Goal: Task Accomplishment & Management: Use online tool/utility

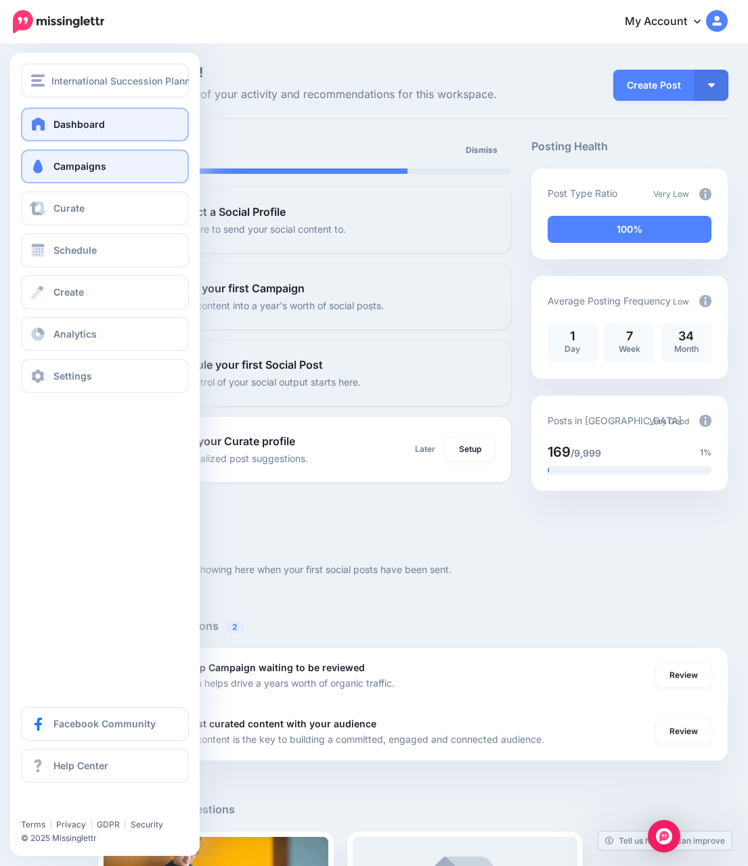
click at [83, 169] on span "Campaigns" at bounding box center [79, 166] width 53 height 12
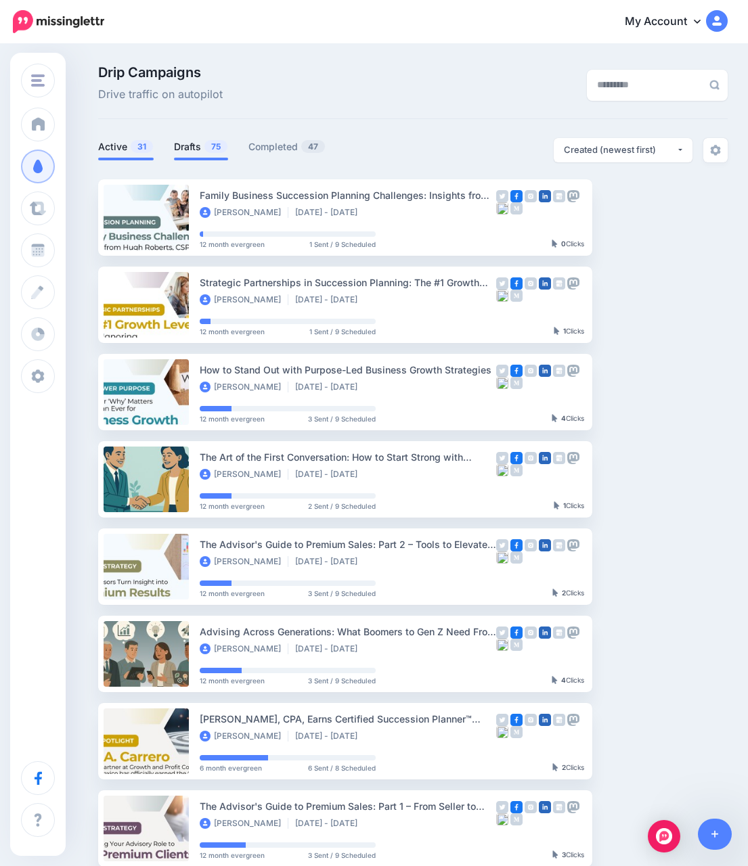
click at [197, 148] on link "Drafts 75" at bounding box center [201, 147] width 54 height 16
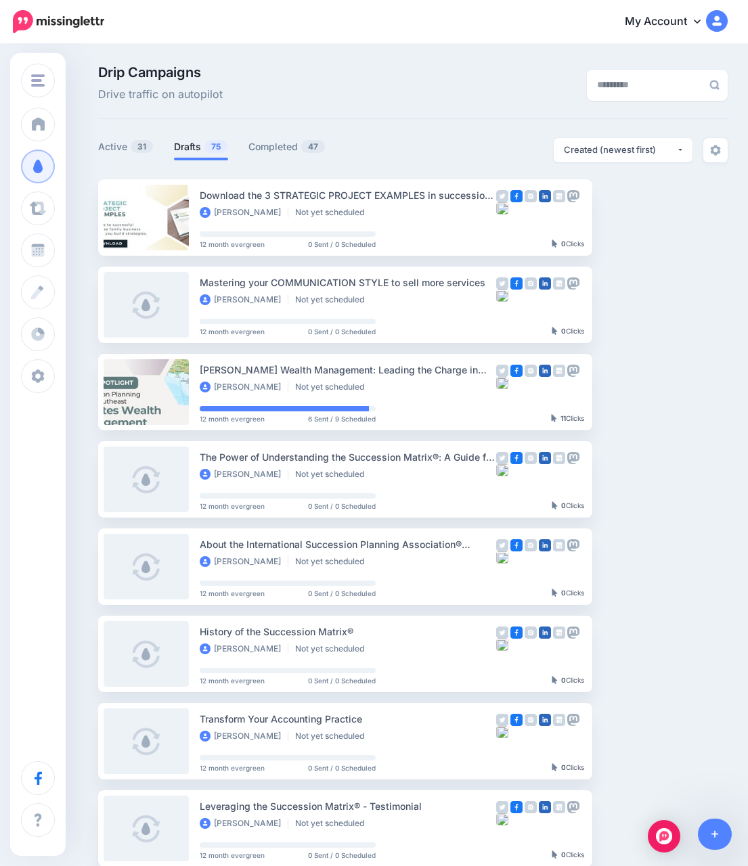
click at [242, 140] on ul "Active 31 Drafts 75 Completed 47" at bounding box center [255, 149] width 315 height 22
click at [263, 141] on link "Completed 47" at bounding box center [286, 147] width 77 height 16
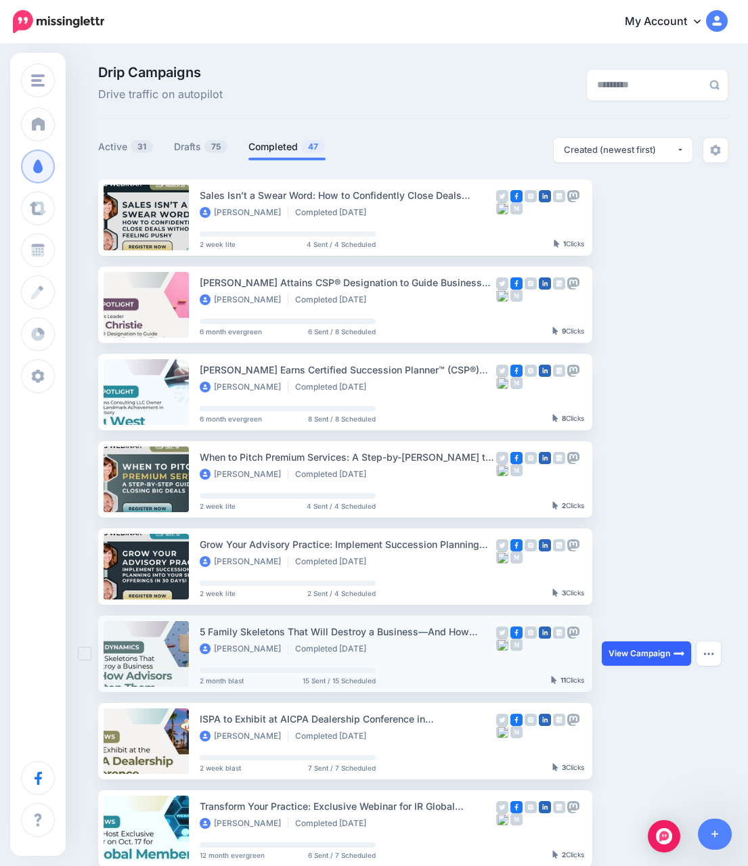
click at [679, 657] on img at bounding box center [678, 653] width 11 height 11
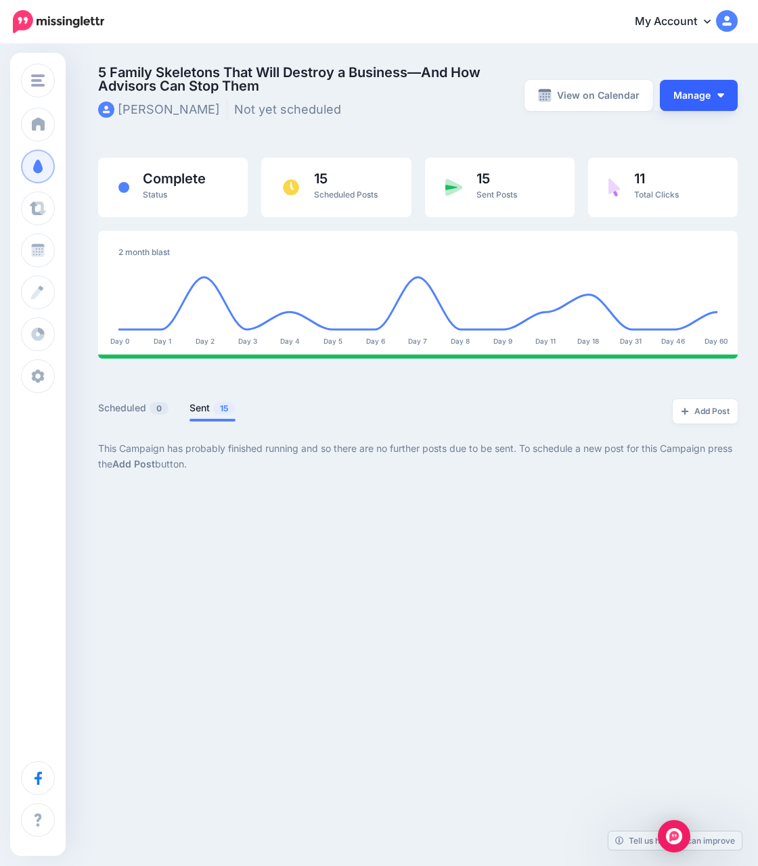
click at [721, 87] on button "Manage" at bounding box center [699, 95] width 78 height 31
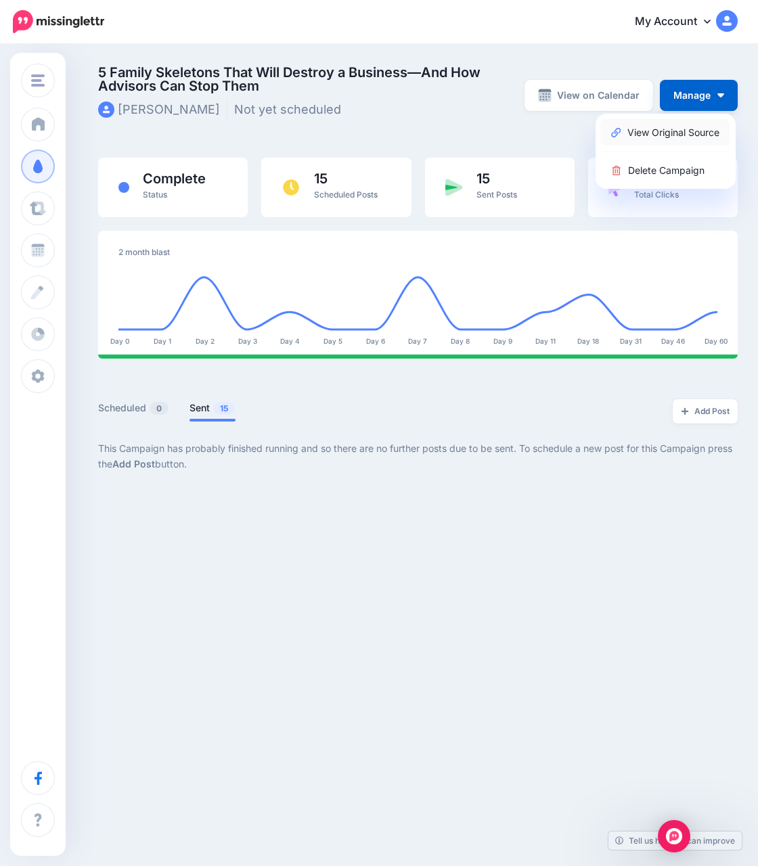
click at [679, 134] on link "View Original Source" at bounding box center [664, 132] width 129 height 26
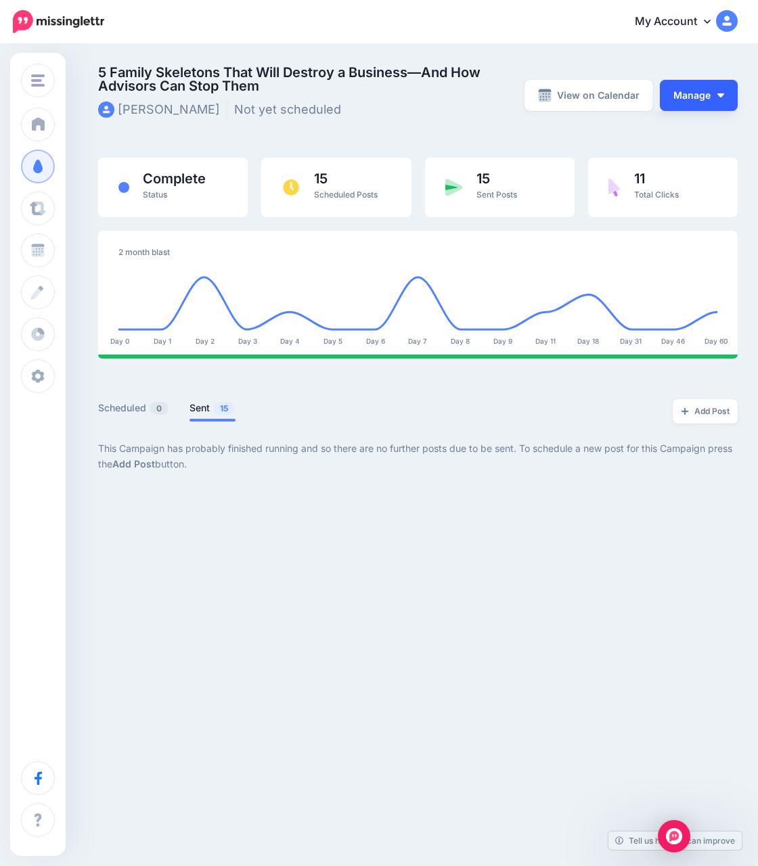
click at [723, 105] on button "Manage" at bounding box center [699, 95] width 78 height 31
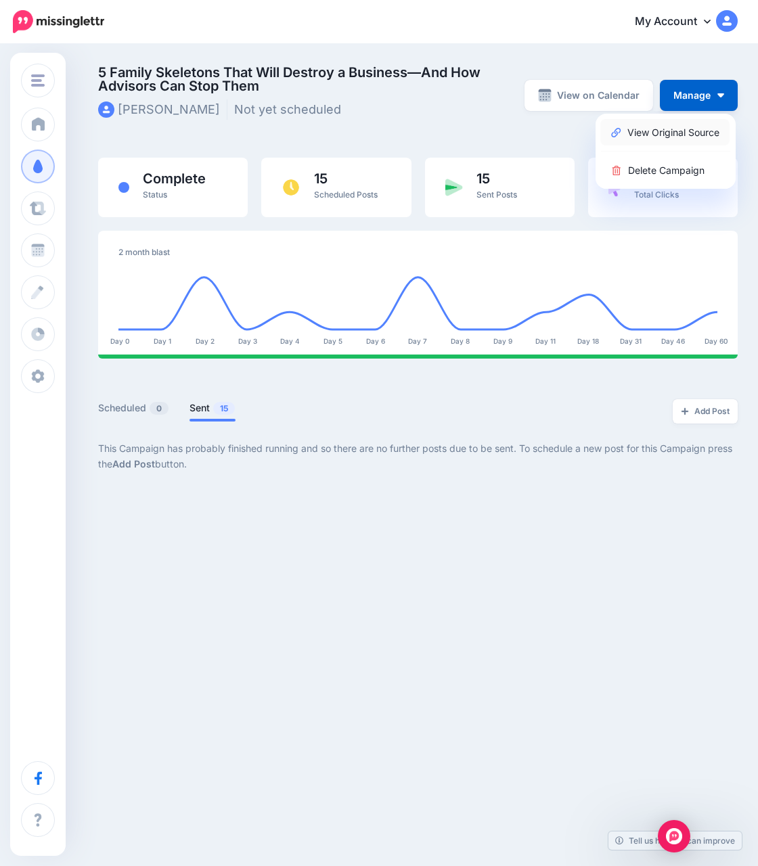
click at [690, 136] on link "View Original Source" at bounding box center [664, 132] width 129 height 26
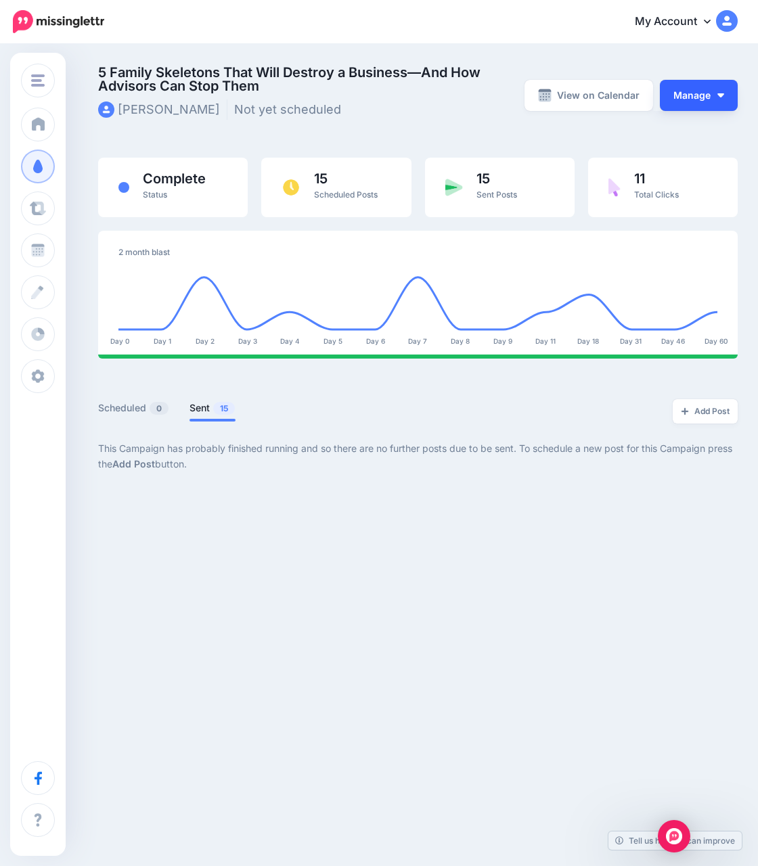
click at [719, 109] on button "Manage" at bounding box center [699, 95] width 78 height 31
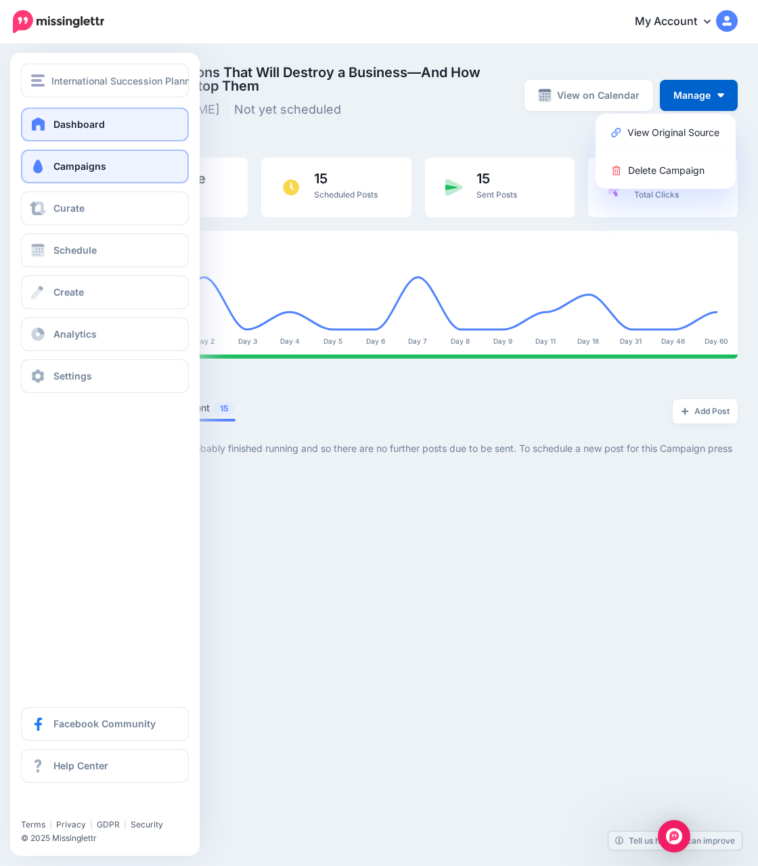
click at [53, 127] on span "Dashboard" at bounding box center [78, 124] width 51 height 12
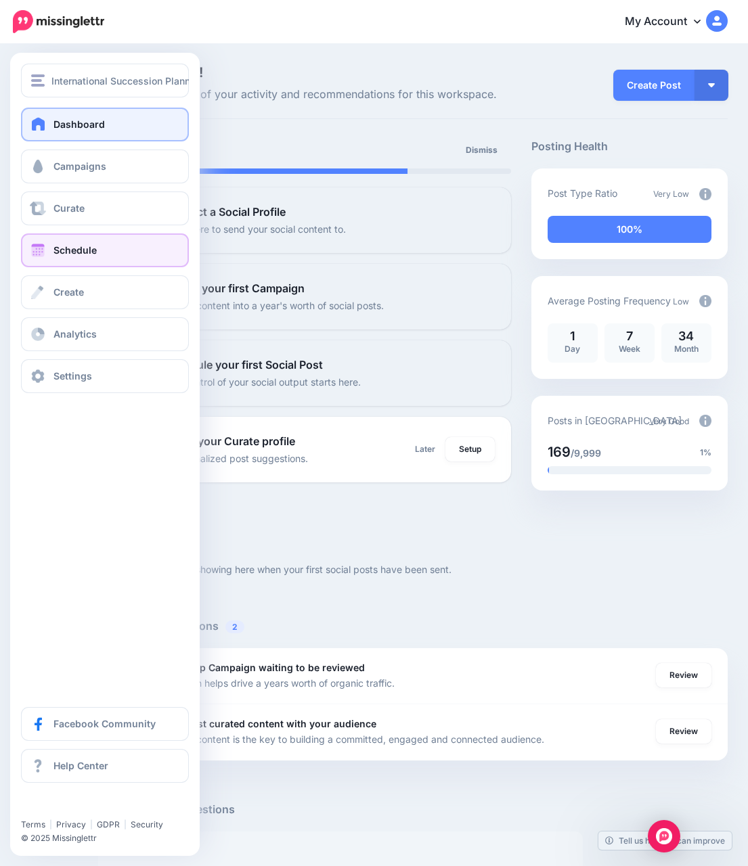
click at [104, 254] on link "Schedule" at bounding box center [105, 250] width 168 height 34
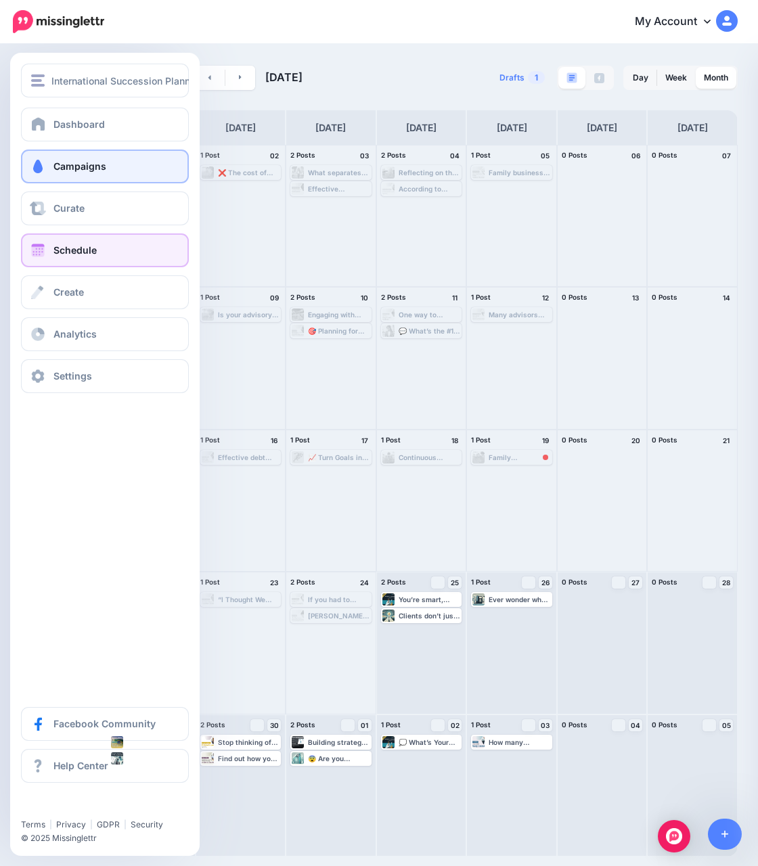
click at [62, 166] on span "Campaigns" at bounding box center [79, 166] width 53 height 12
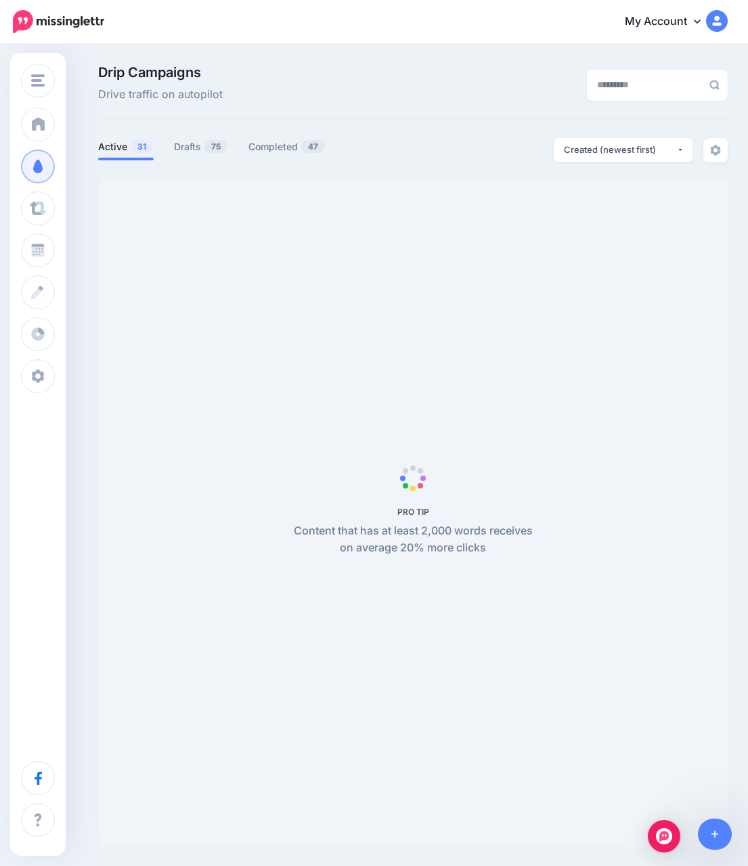
click at [259, 97] on div "Drip Campaigns Drive traffic on autopilot" at bounding box center [304, 85] width 433 height 38
click at [206, 149] on span "75" at bounding box center [215, 146] width 23 height 13
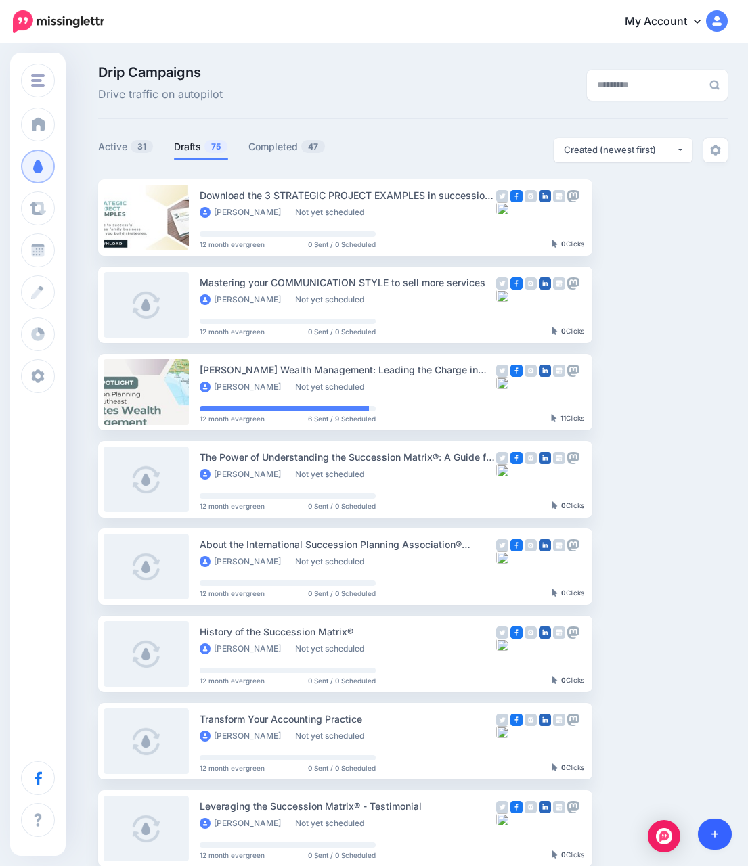
click at [707, 830] on link at bounding box center [715, 834] width 35 height 31
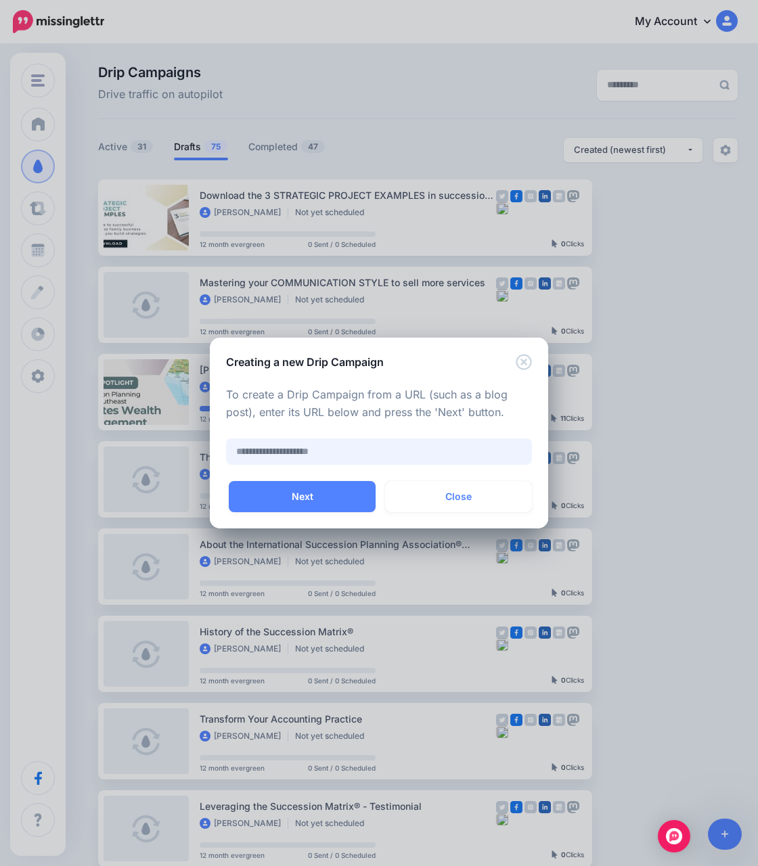
click at [388, 449] on input "text" at bounding box center [379, 452] width 306 height 26
paste input "**********"
type input "**********"
click at [333, 489] on button "Next" at bounding box center [302, 496] width 147 height 31
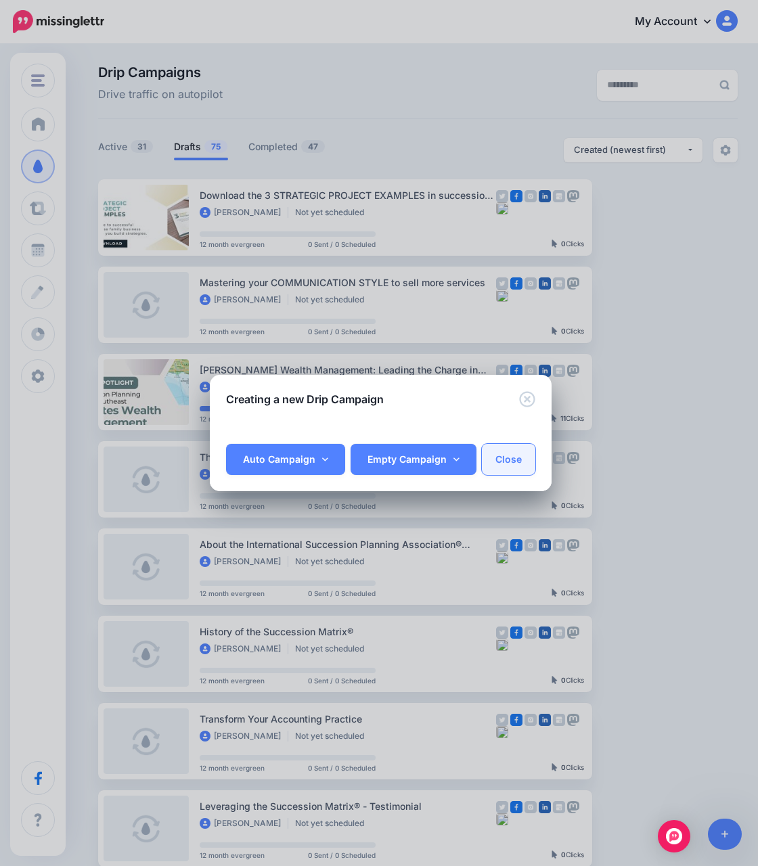
scroll to position [0, 96]
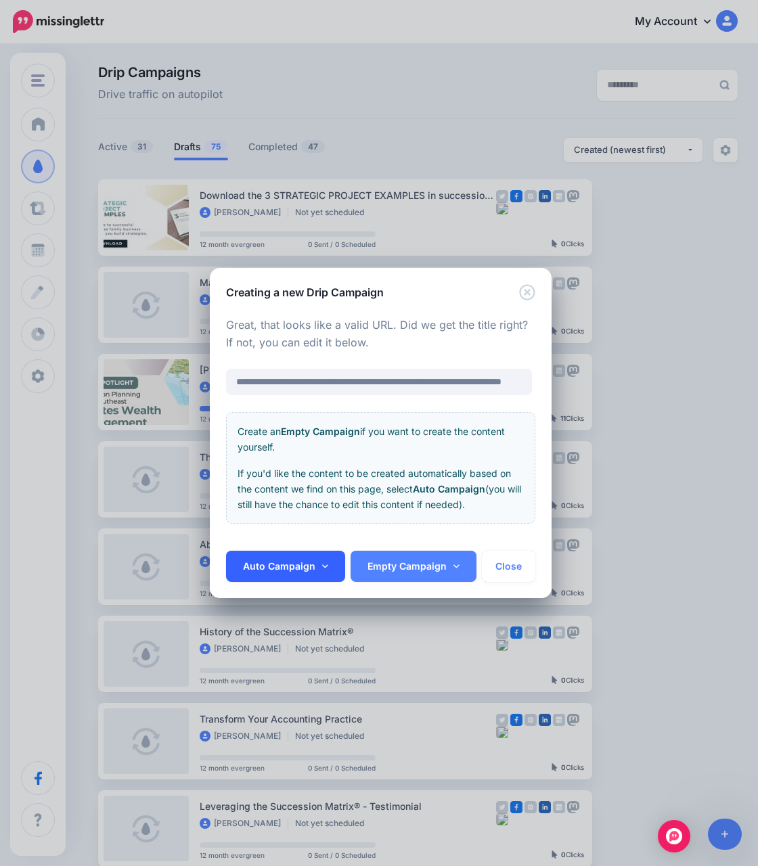
click at [310, 560] on link "Auto Campaign" at bounding box center [285, 566] width 119 height 31
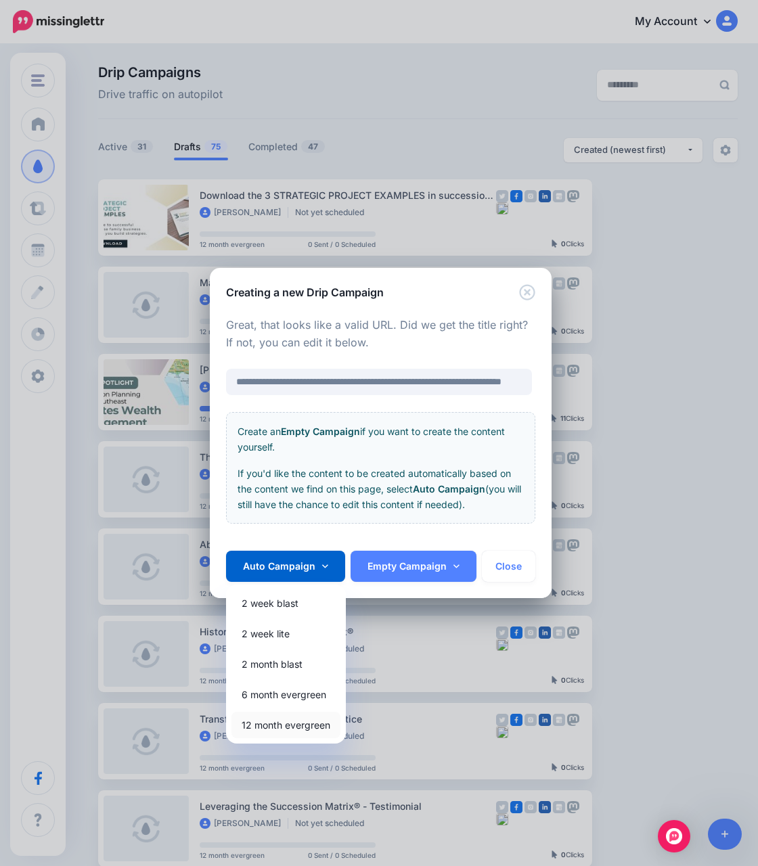
click at [285, 729] on link "12 month evergreen" at bounding box center [285, 725] width 109 height 26
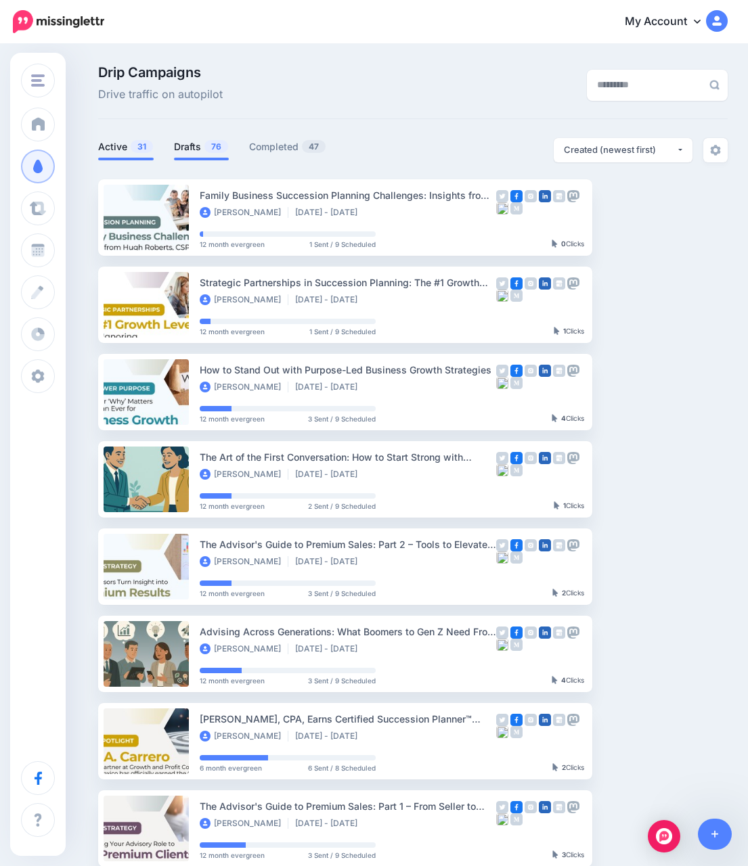
click at [191, 152] on link "Drafts 76" at bounding box center [201, 147] width 55 height 16
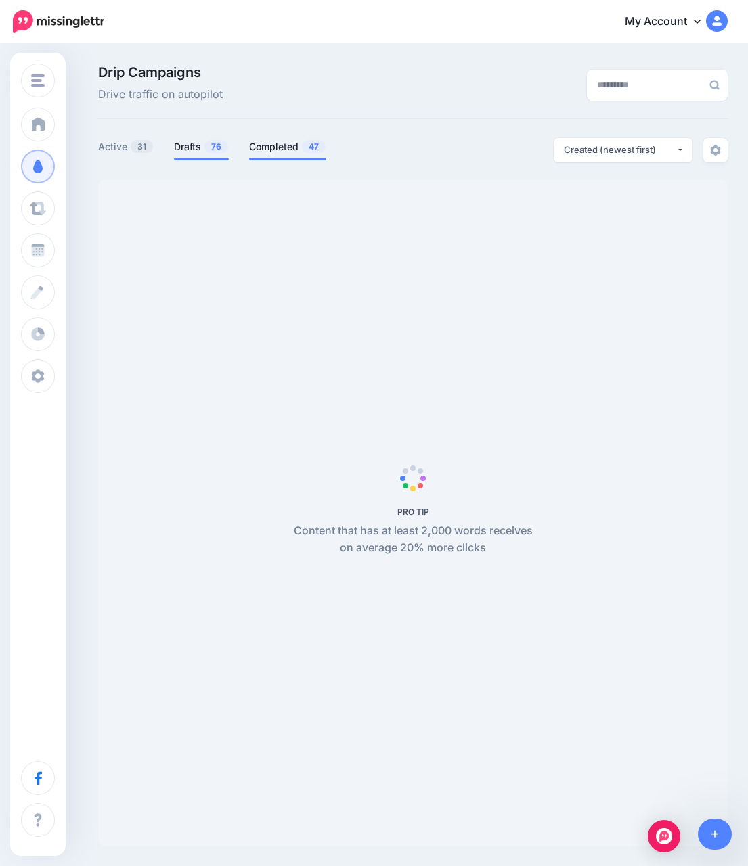
click at [317, 140] on span "47" at bounding box center [314, 146] width 24 height 13
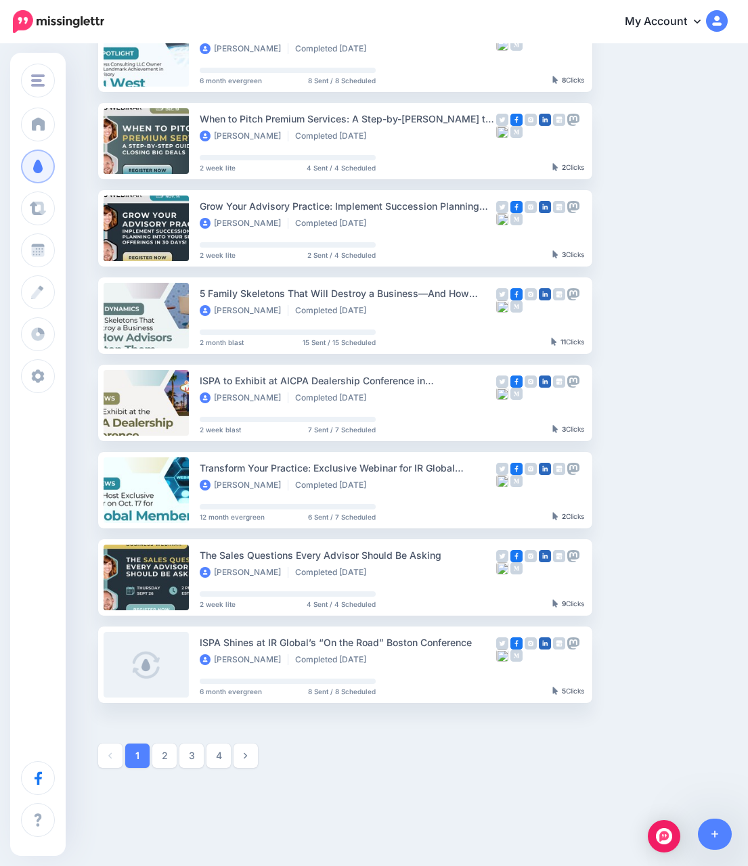
scroll to position [376, 0]
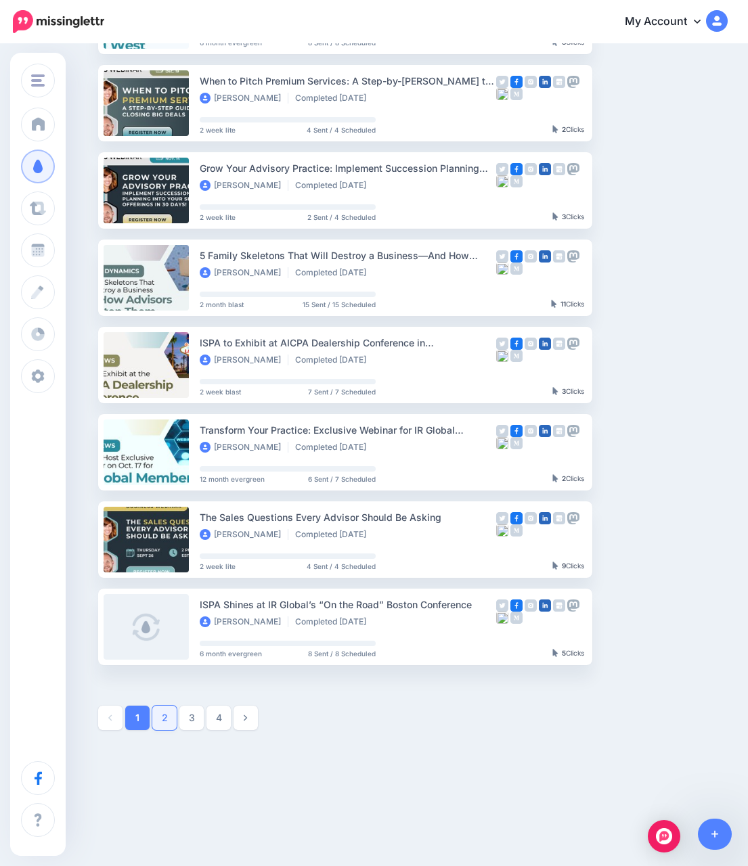
click at [171, 712] on link "2" at bounding box center [164, 718] width 24 height 24
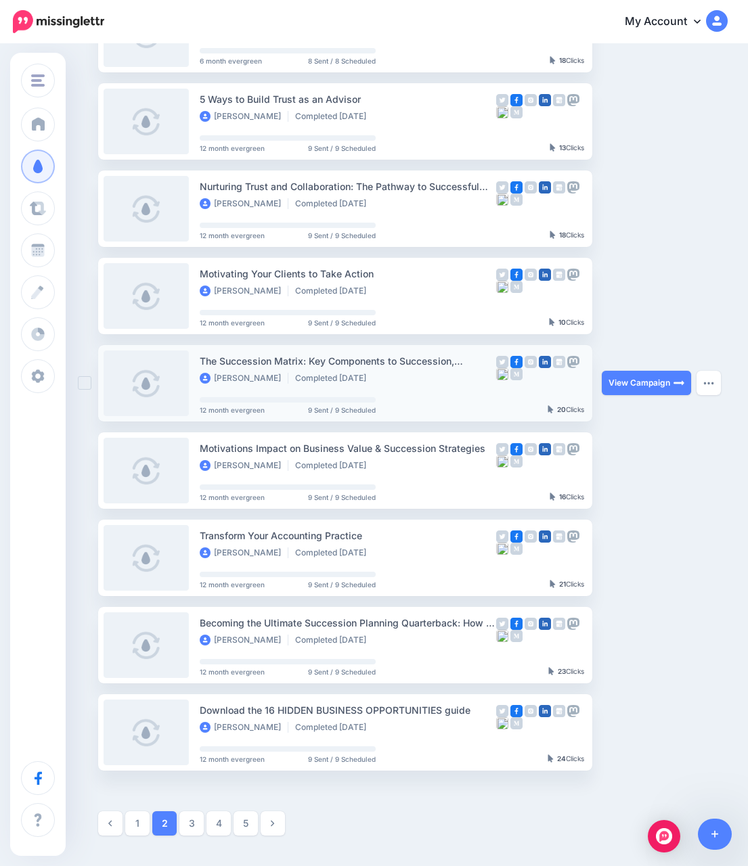
scroll to position [0, 0]
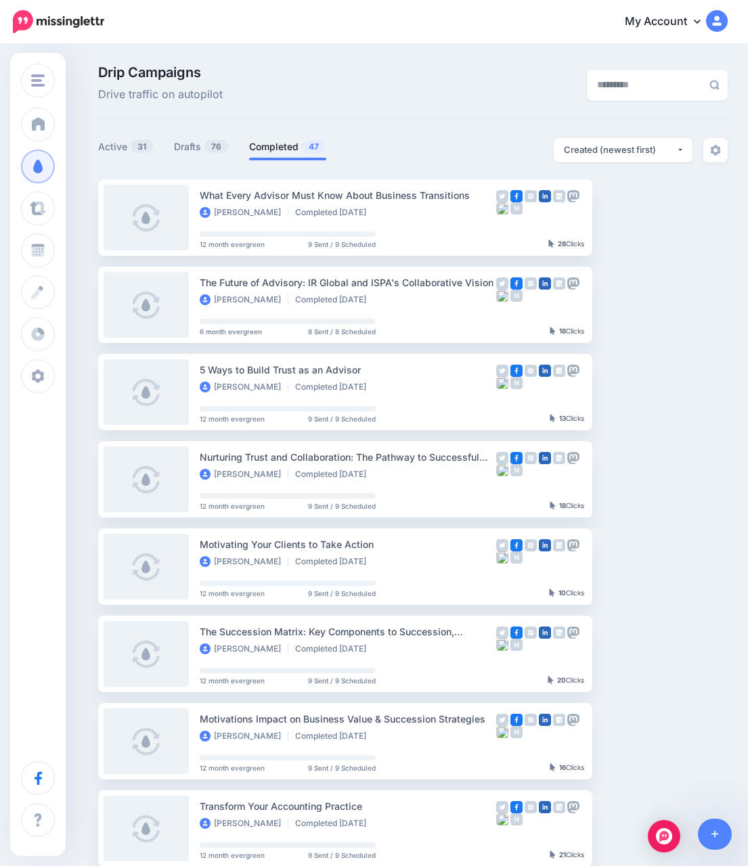
click at [190, 134] on div "Drip Campaigns Drive traffic on autopilot Active 31 76" at bounding box center [413, 586] width 650 height 1041
click at [185, 156] on li "Drafts 76" at bounding box center [201, 149] width 55 height 22
click at [181, 143] on link "Drafts 76" at bounding box center [201, 147] width 55 height 16
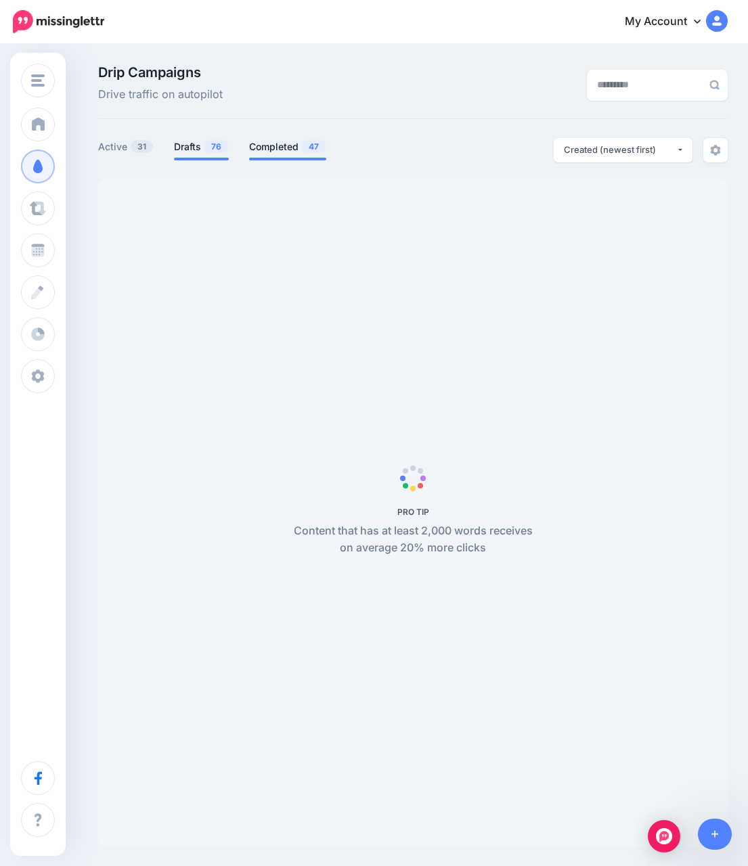
click at [272, 156] on li "Completed 47" at bounding box center [287, 149] width 77 height 22
click at [278, 146] on link "Completed 47" at bounding box center [287, 147] width 77 height 16
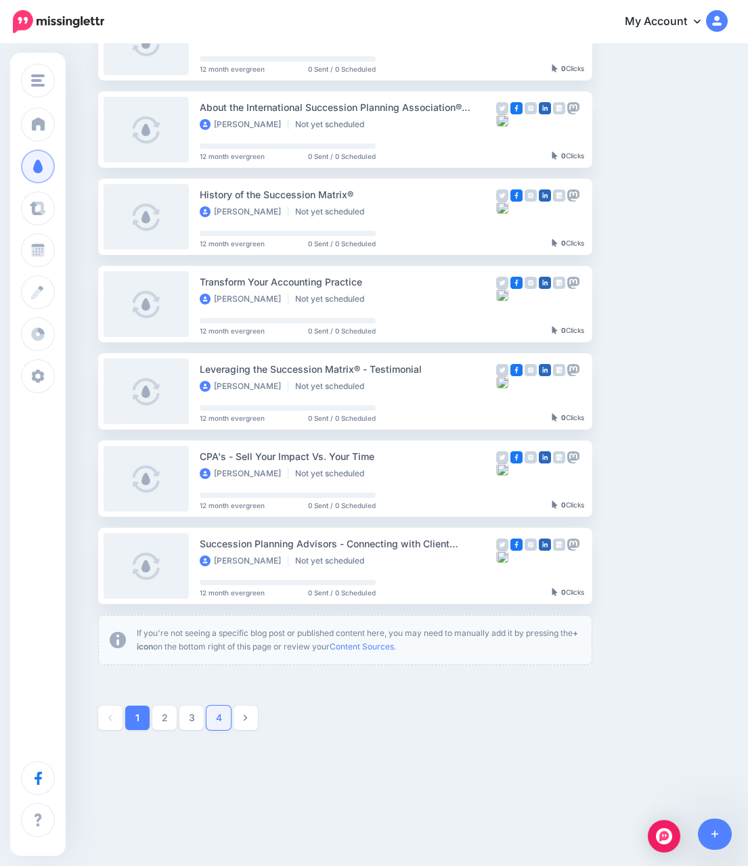
click at [221, 724] on link "4" at bounding box center [218, 718] width 24 height 24
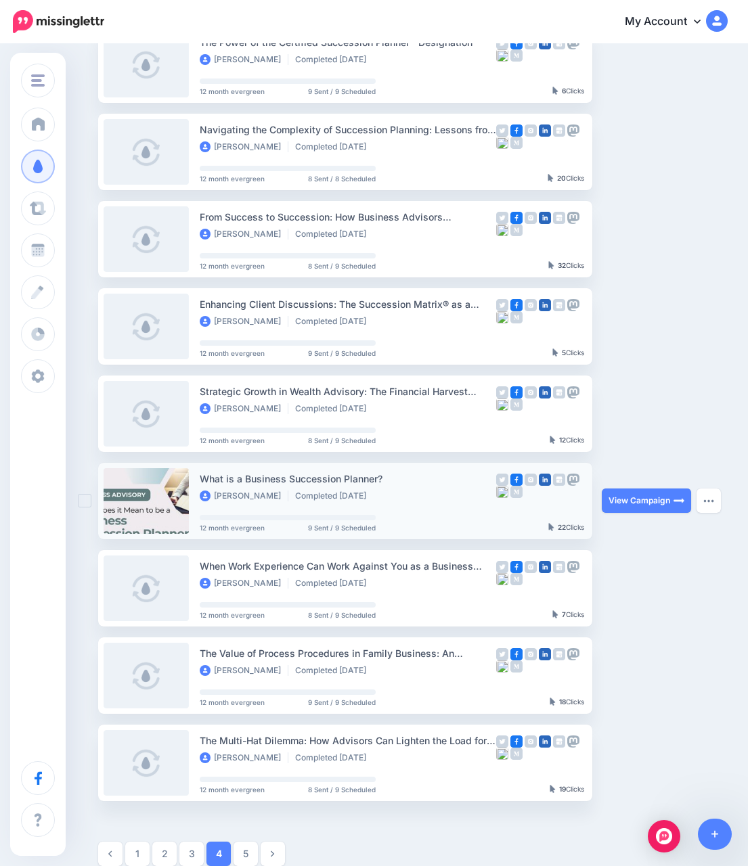
scroll to position [252, 0]
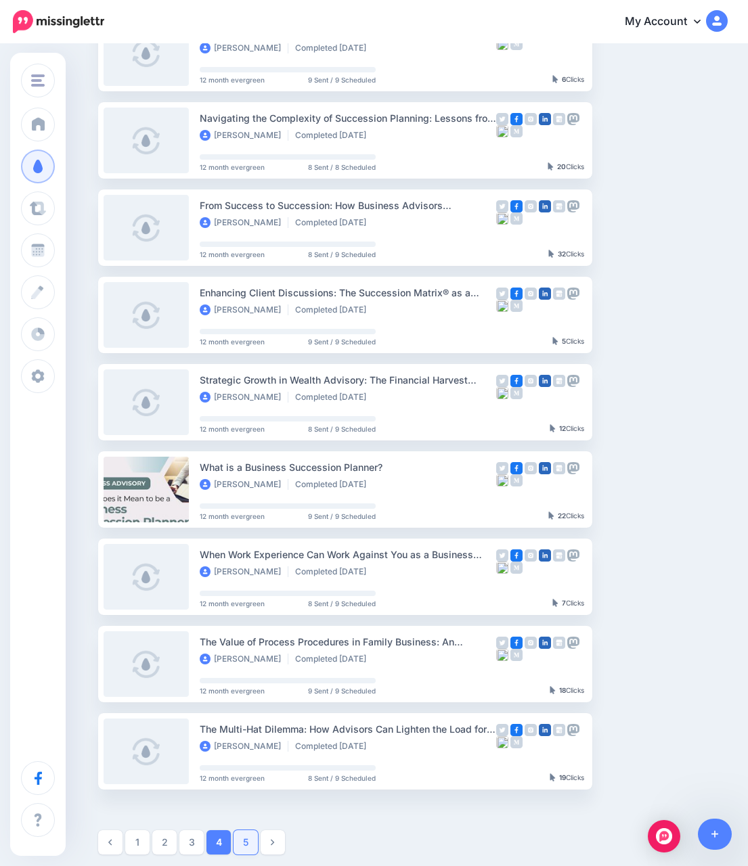
click at [236, 839] on link "5" at bounding box center [245, 842] width 24 height 24
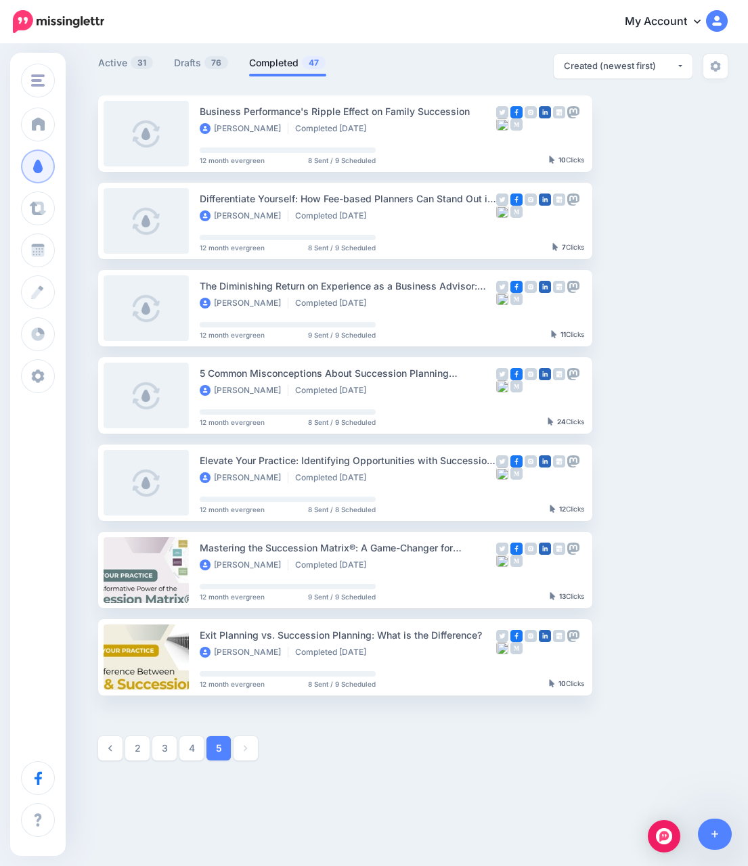
scroll to position [114, 0]
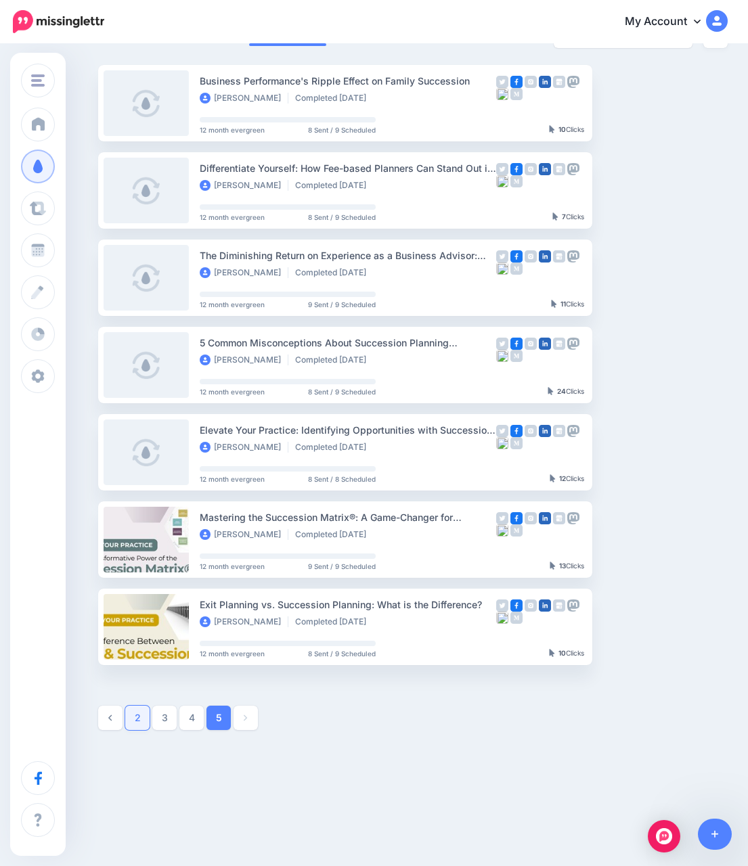
click at [147, 716] on link "2" at bounding box center [137, 718] width 24 height 24
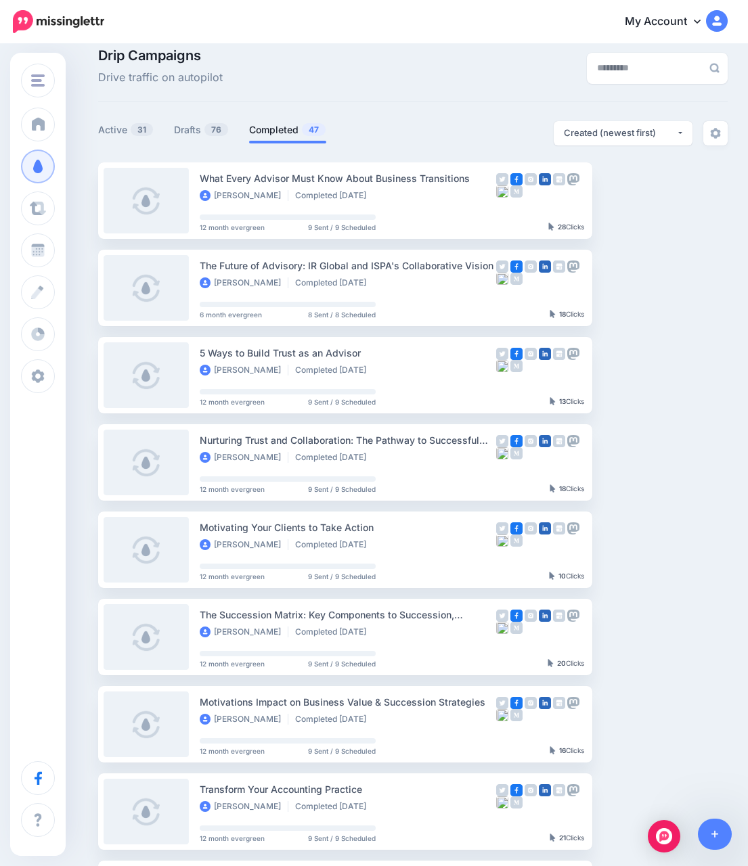
scroll to position [0, 0]
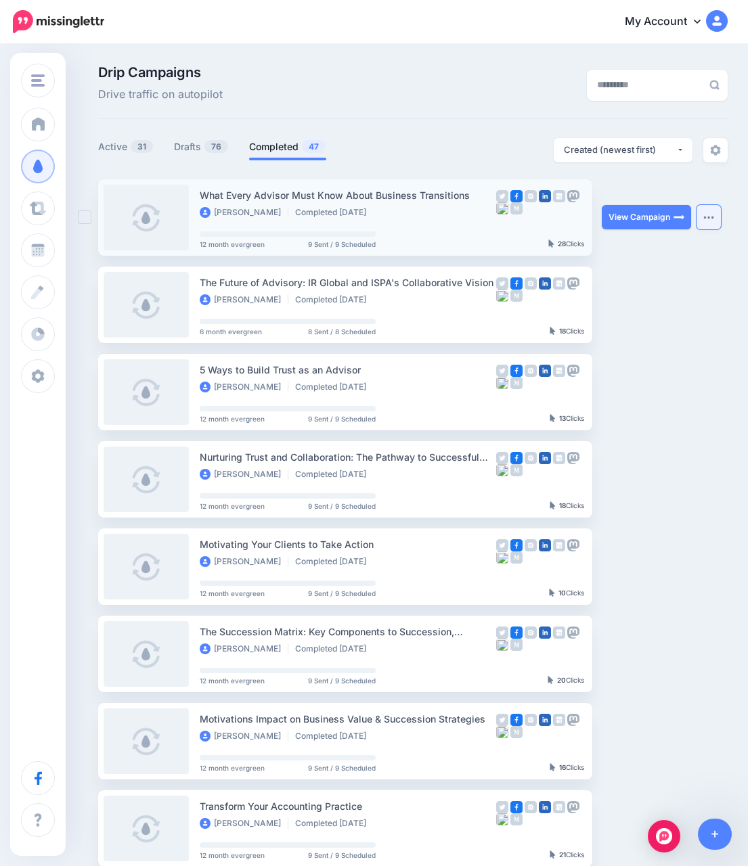
click at [705, 221] on button "button" at bounding box center [708, 217] width 24 height 24
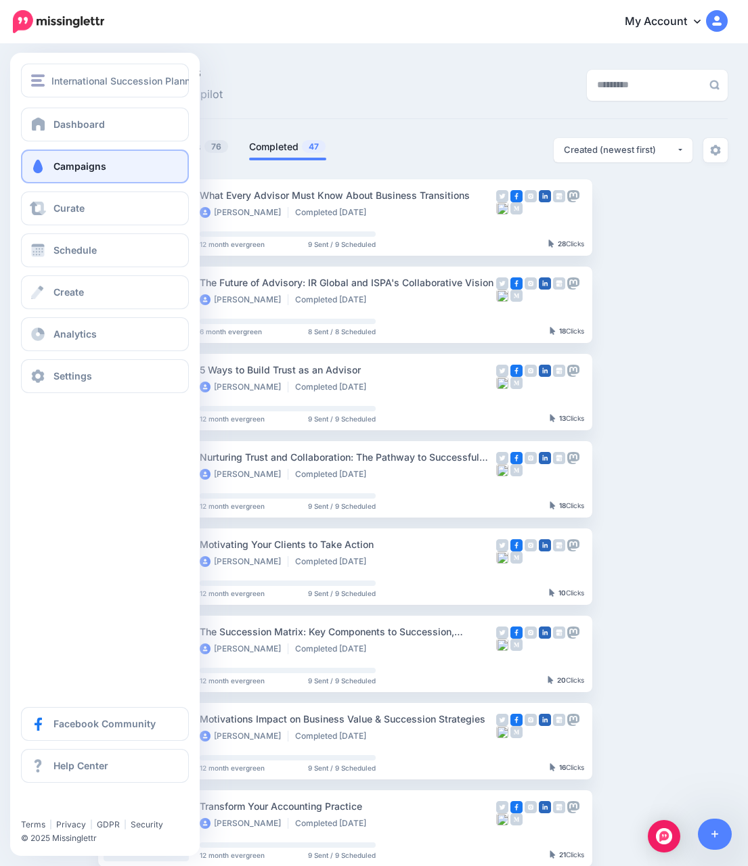
click at [66, 173] on link "Campaigns" at bounding box center [105, 167] width 168 height 34
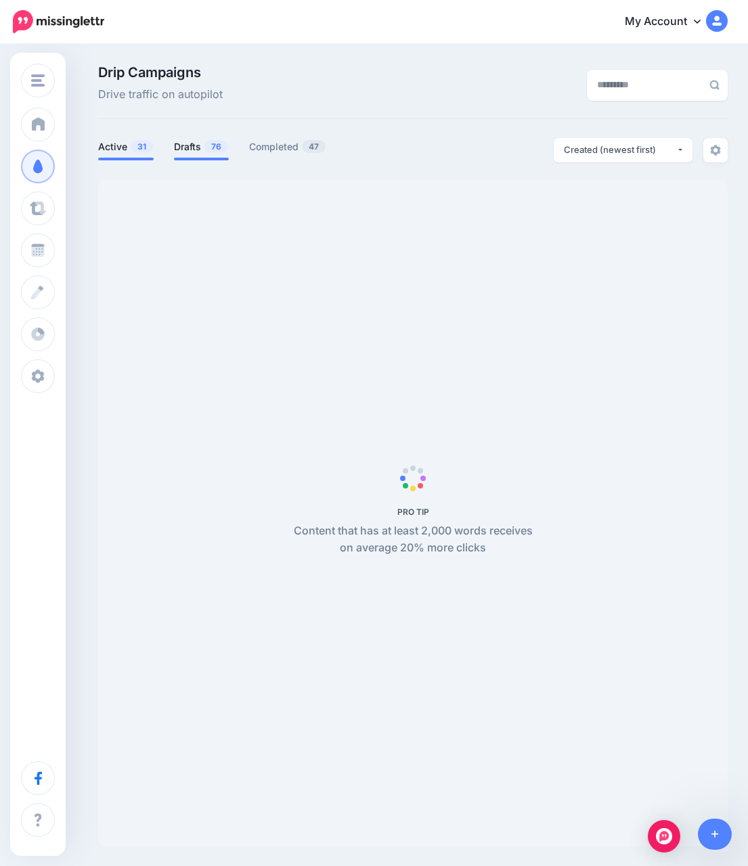
click at [216, 146] on span "76" at bounding box center [216, 146] width 24 height 13
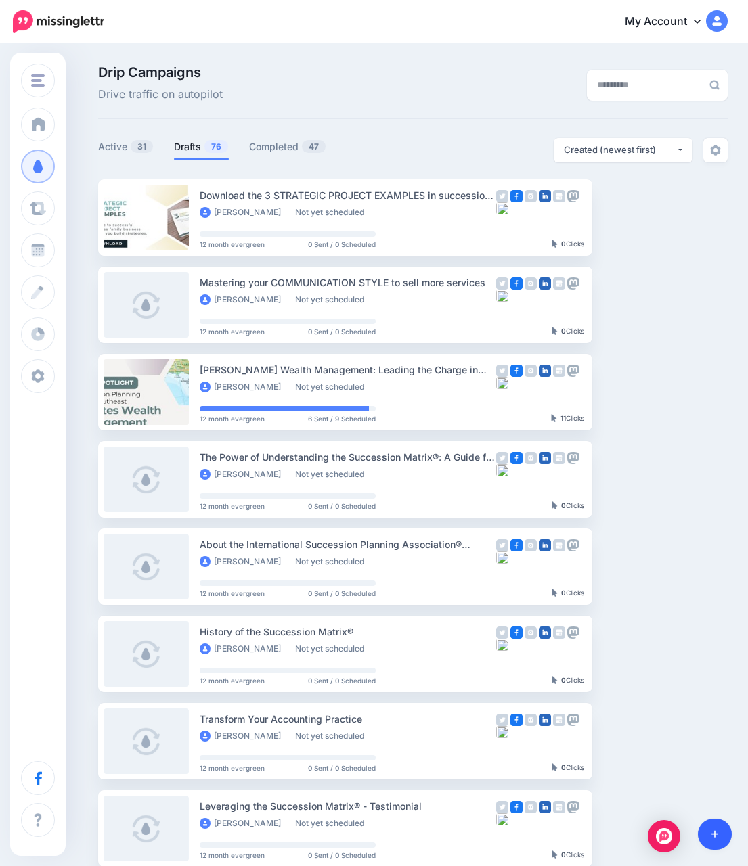
click at [716, 828] on link at bounding box center [715, 834] width 35 height 31
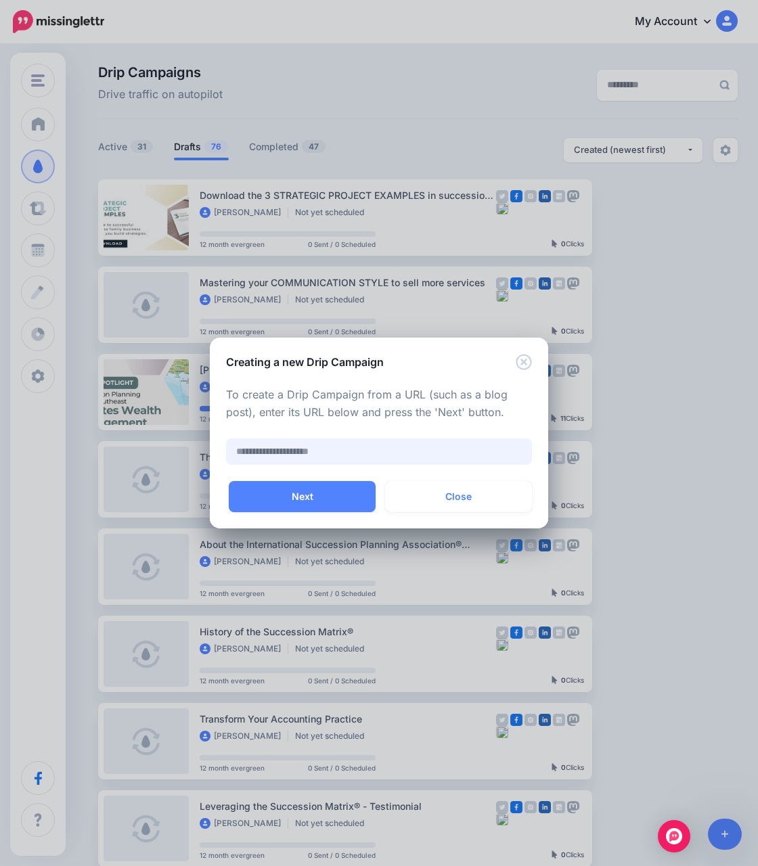
click at [372, 455] on input "text" at bounding box center [379, 452] width 306 height 26
paste input "**********"
drag, startPoint x: 494, startPoint y: 449, endPoint x: 215, endPoint y: 445, distance: 279.5
click at [215, 445] on div "**********" at bounding box center [379, 425] width 338 height 111
paste input "text"
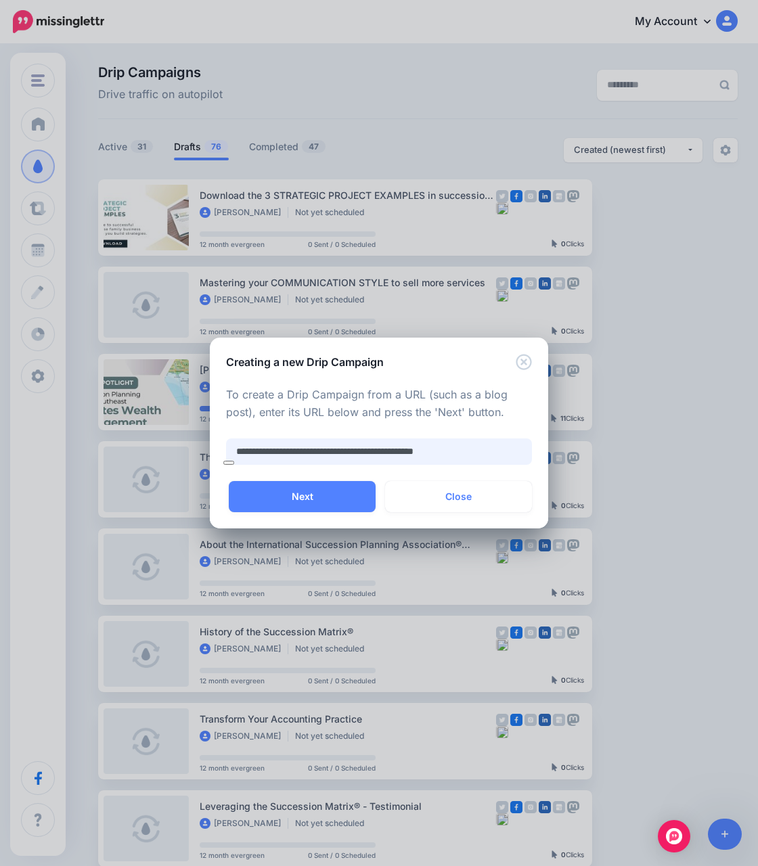
click at [497, 455] on input "**********" at bounding box center [379, 452] width 306 height 26
type input "**********"
click at [472, 495] on button "Close" at bounding box center [458, 496] width 147 height 31
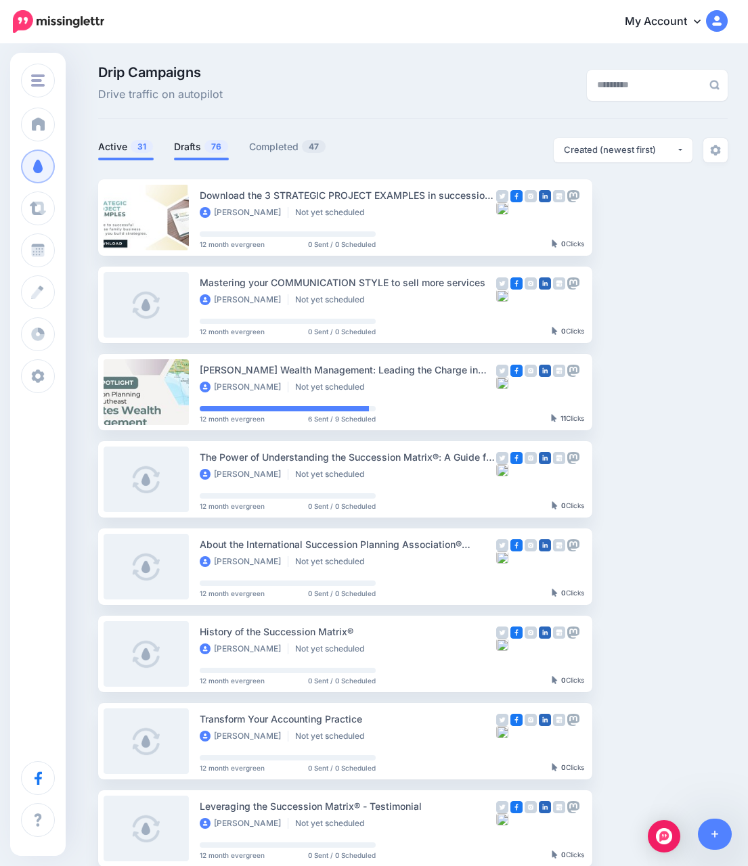
click at [150, 145] on span "31" at bounding box center [142, 146] width 22 height 13
